Goal: Find contact information: Find contact information

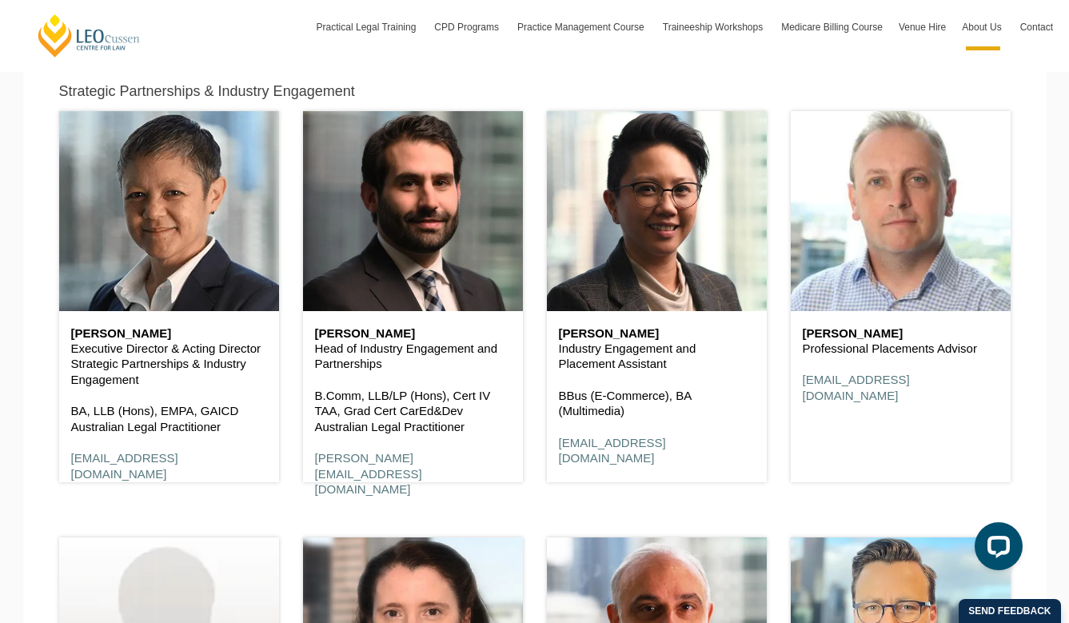
scroll to position [6235, 0]
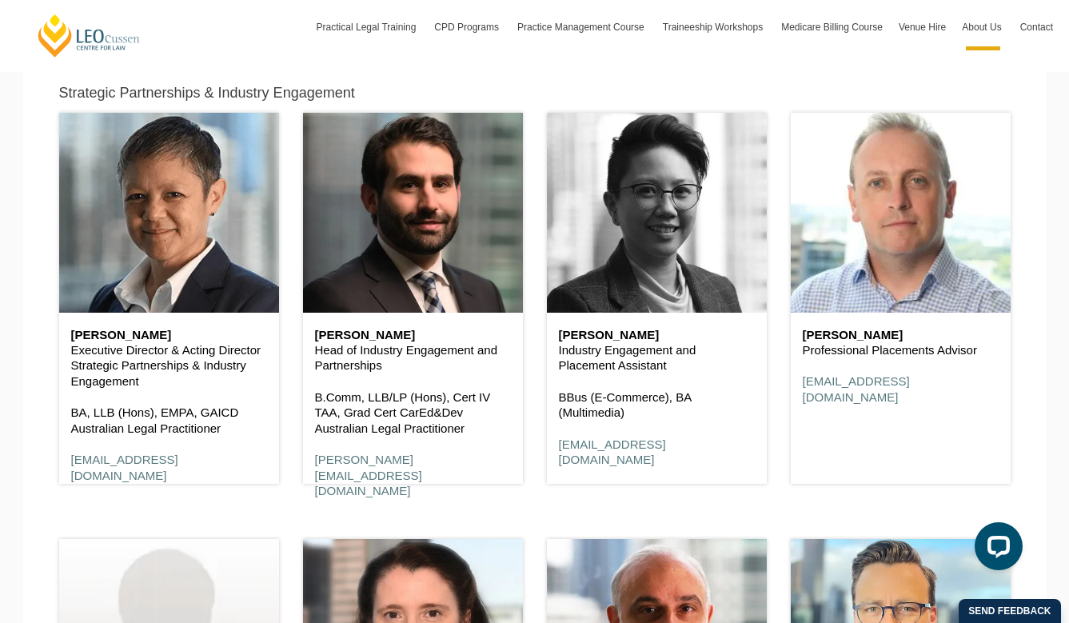
click at [681, 249] on header at bounding box center [657, 213] width 220 height 200
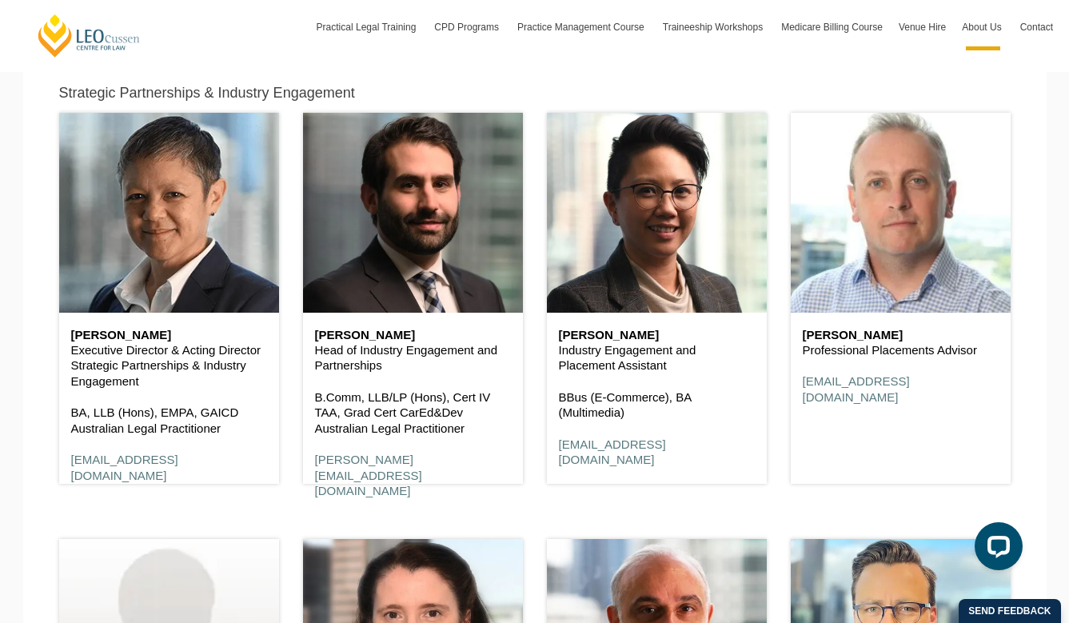
click at [650, 343] on p "Industry Engagement and Placement Assistant" at bounding box center [657, 357] width 196 height 31
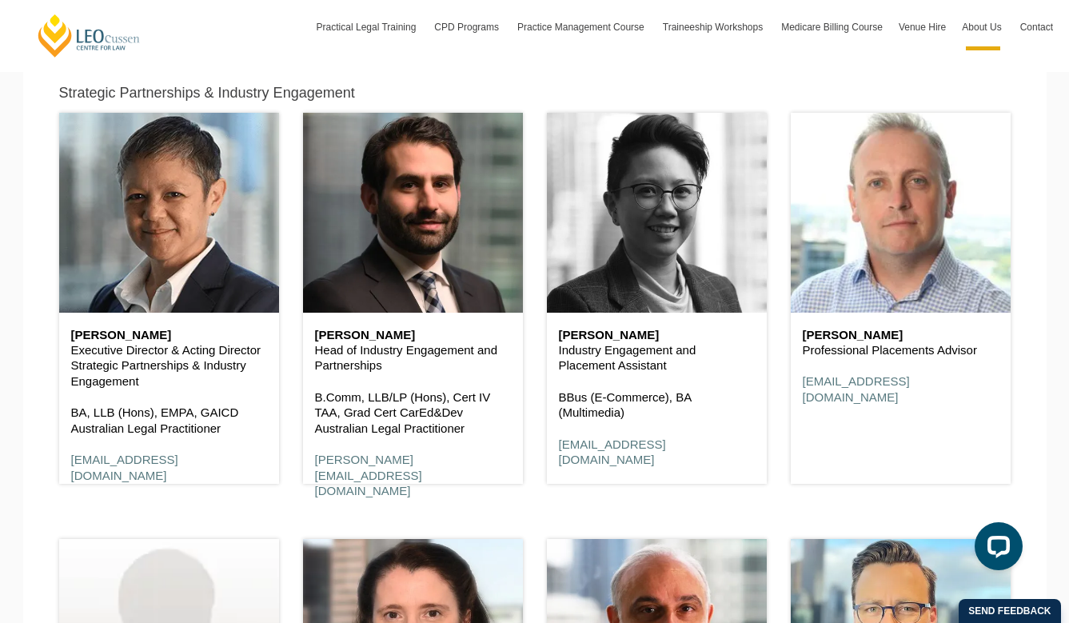
click at [654, 233] on header at bounding box center [657, 213] width 220 height 200
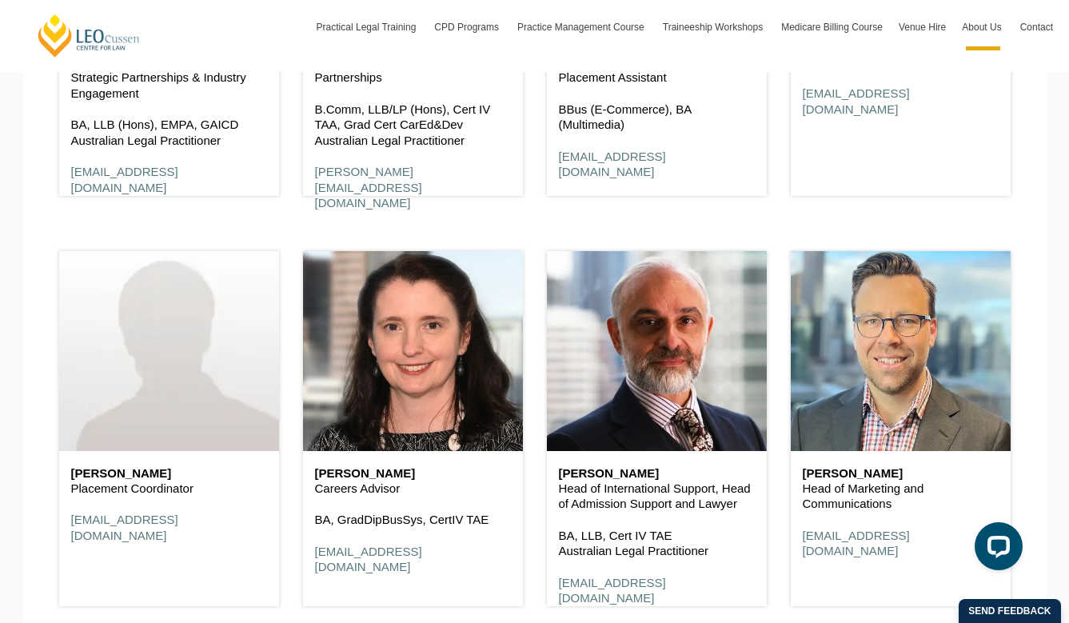
scroll to position [6557, 0]
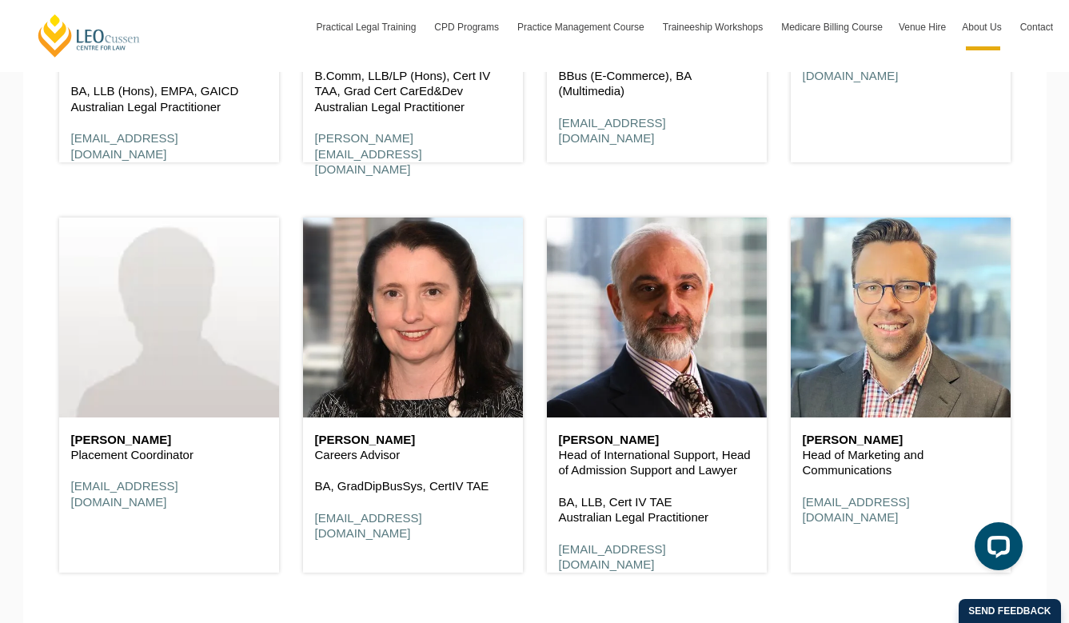
click at [383, 445] on h6 "Jacinta Foley" at bounding box center [413, 440] width 196 height 14
click at [363, 523] on link "jfoley@leocussen.edu.au" at bounding box center [368, 526] width 107 height 30
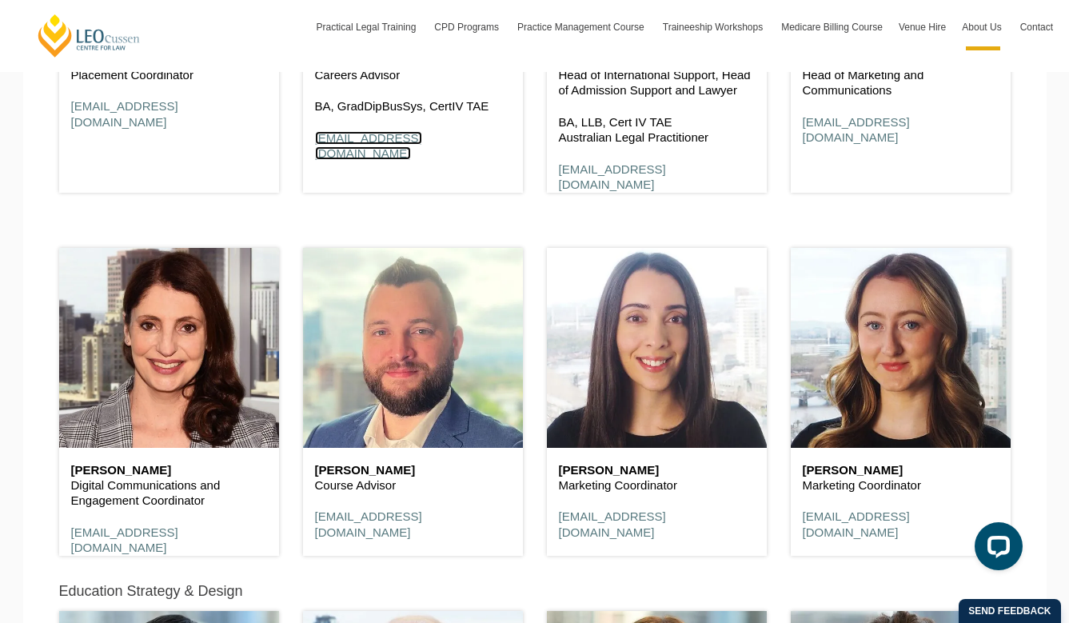
scroll to position [6930, 0]
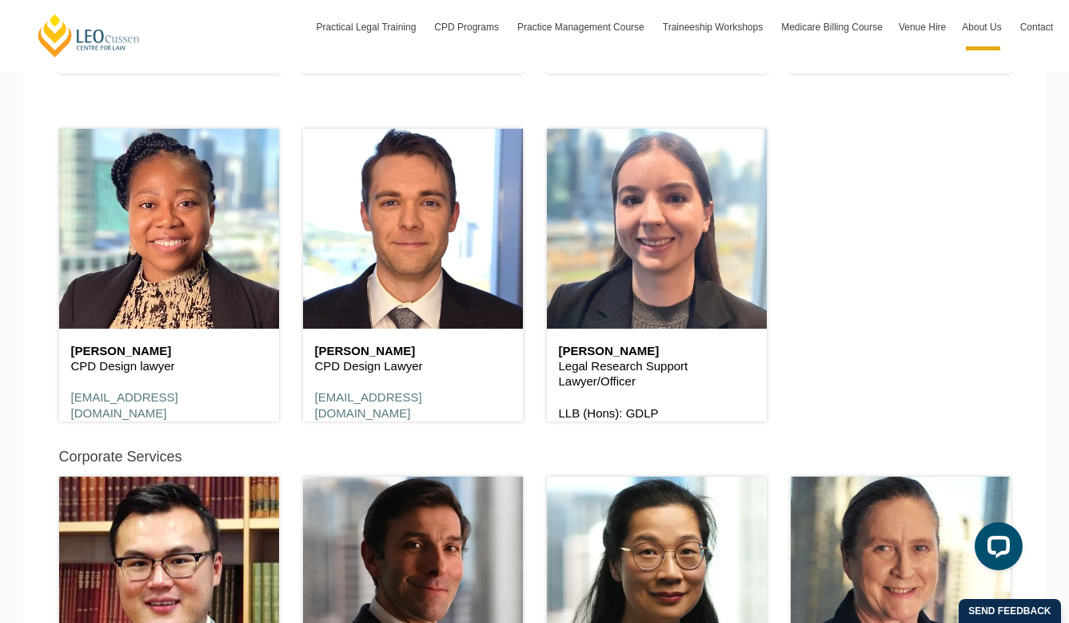
scroll to position [8446, 0]
